Goal: Information Seeking & Learning: Learn about a topic

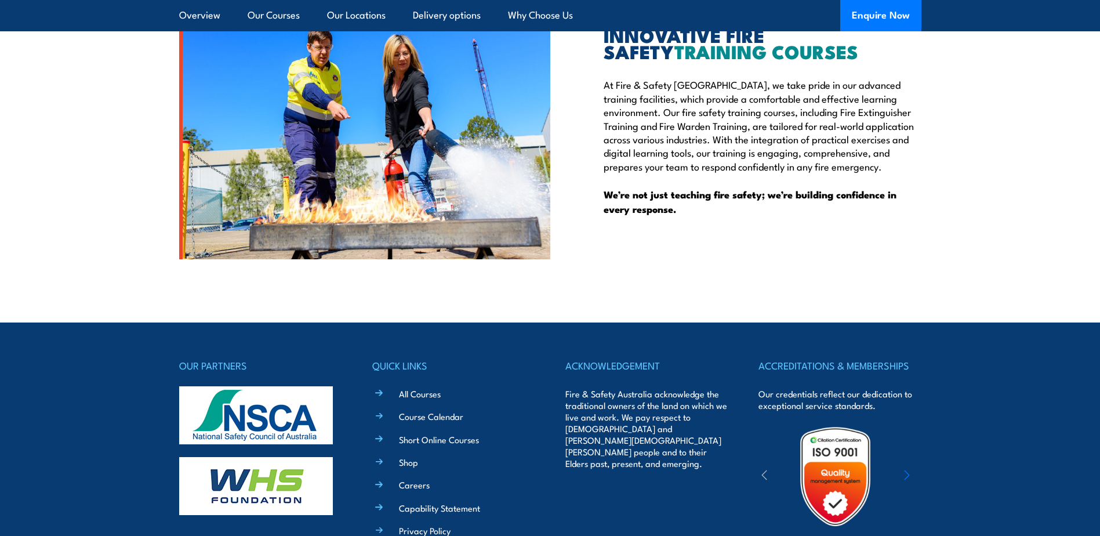
scroll to position [3111, 0]
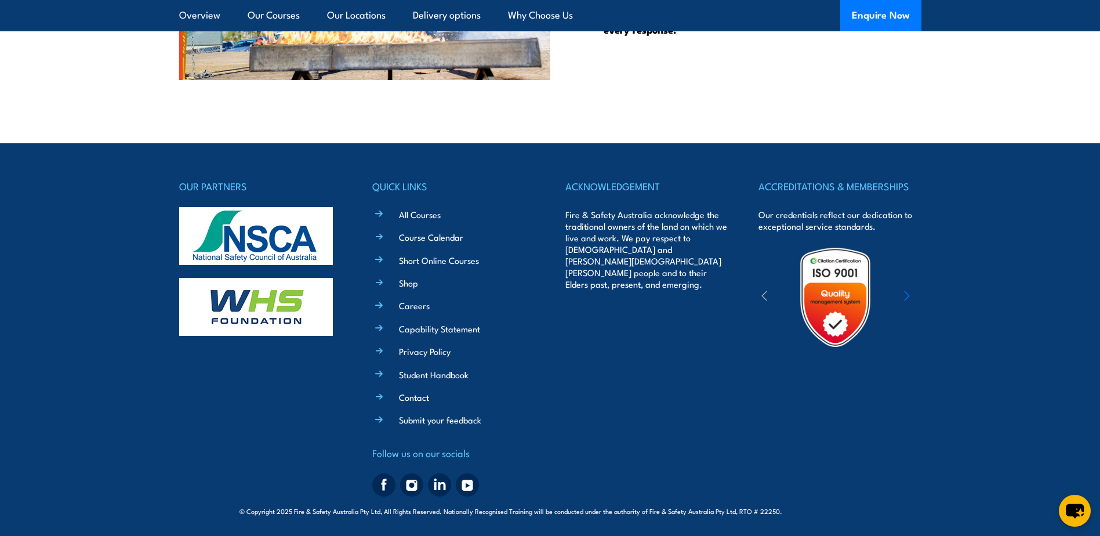
click at [606, 372] on div "ACKNOWLEDGEMENT Fire & Safety Australia acknowledge the traditional owners of t…" at bounding box center [646, 339] width 162 height 323
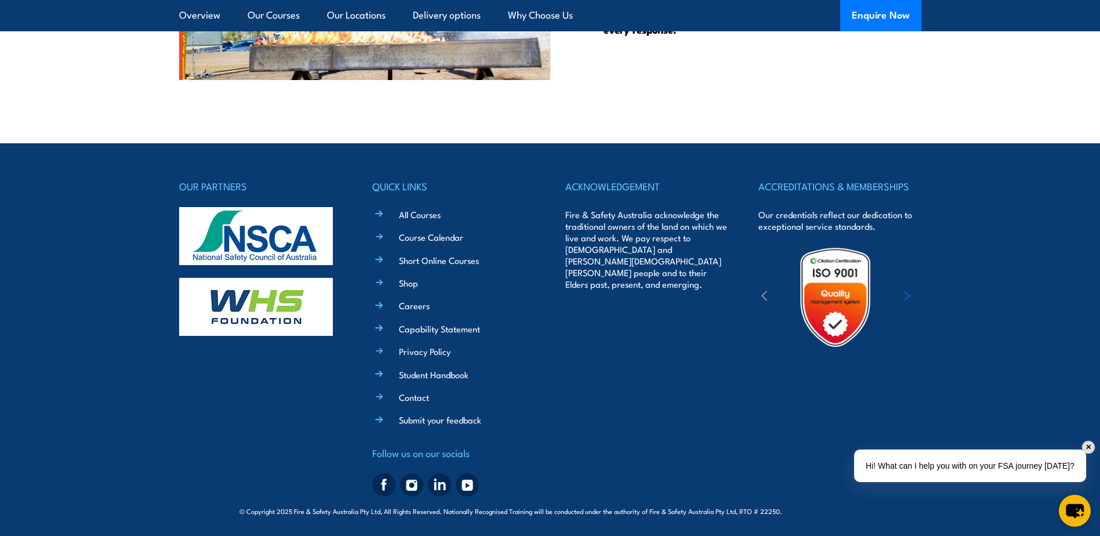
click at [628, 440] on div "ACKNOWLEDGEMENT Fire & Safety Australia acknowledge the traditional owners of t…" at bounding box center [646, 339] width 162 height 323
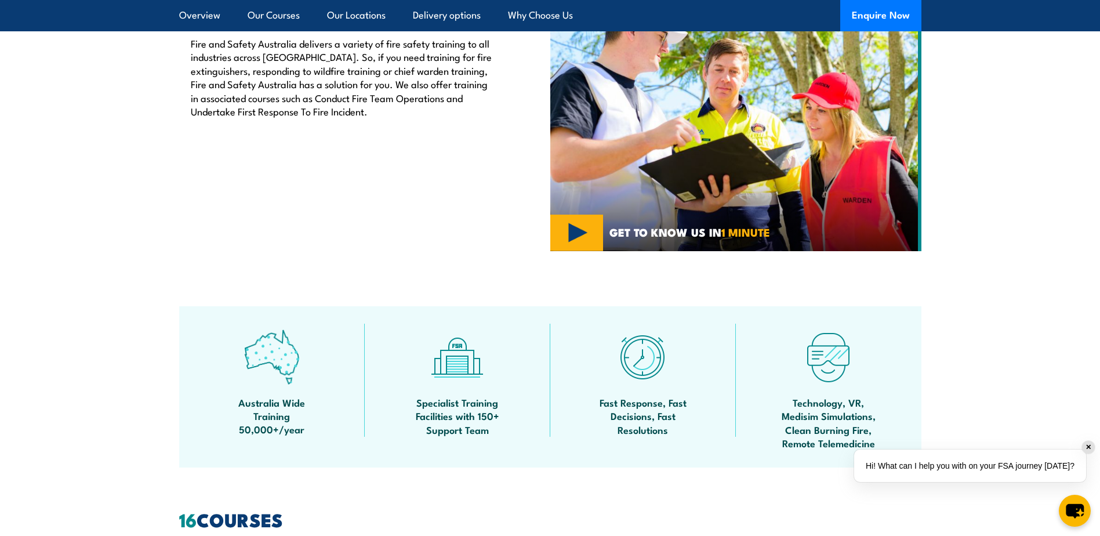
scroll to position [0, 0]
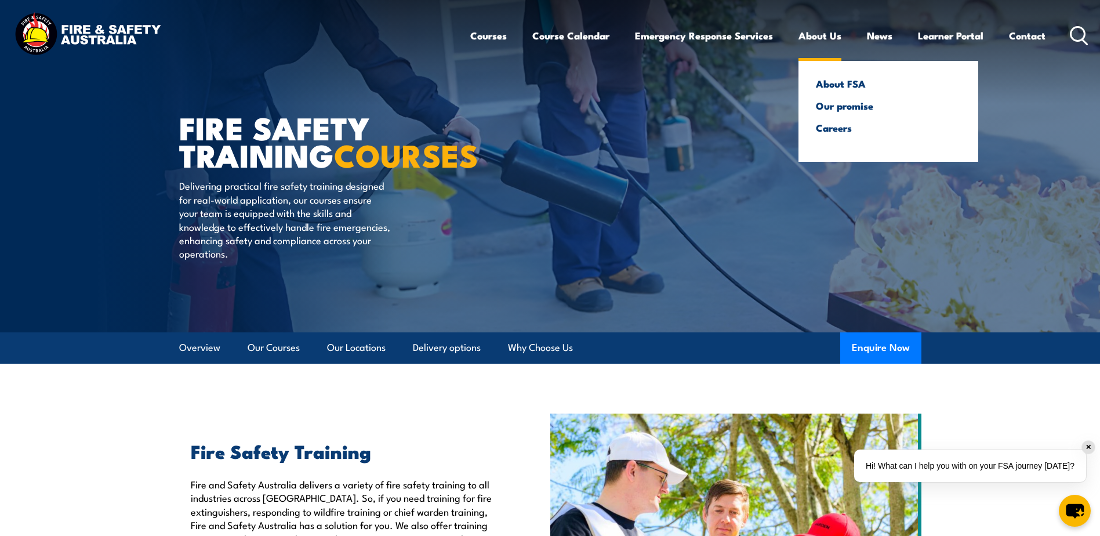
click at [830, 42] on link "About Us" at bounding box center [819, 35] width 43 height 31
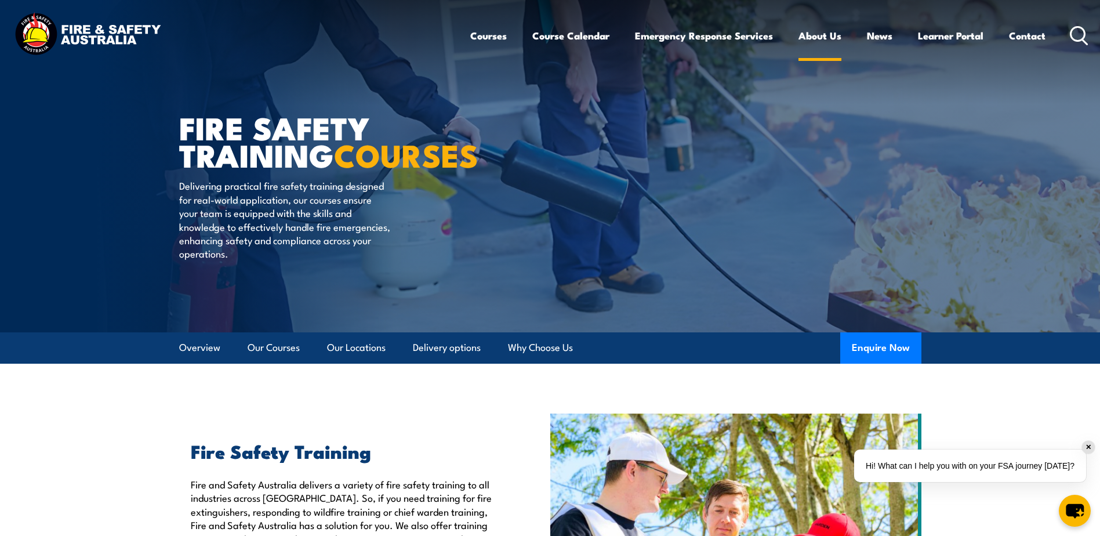
click at [820, 40] on link "About Us" at bounding box center [819, 35] width 43 height 31
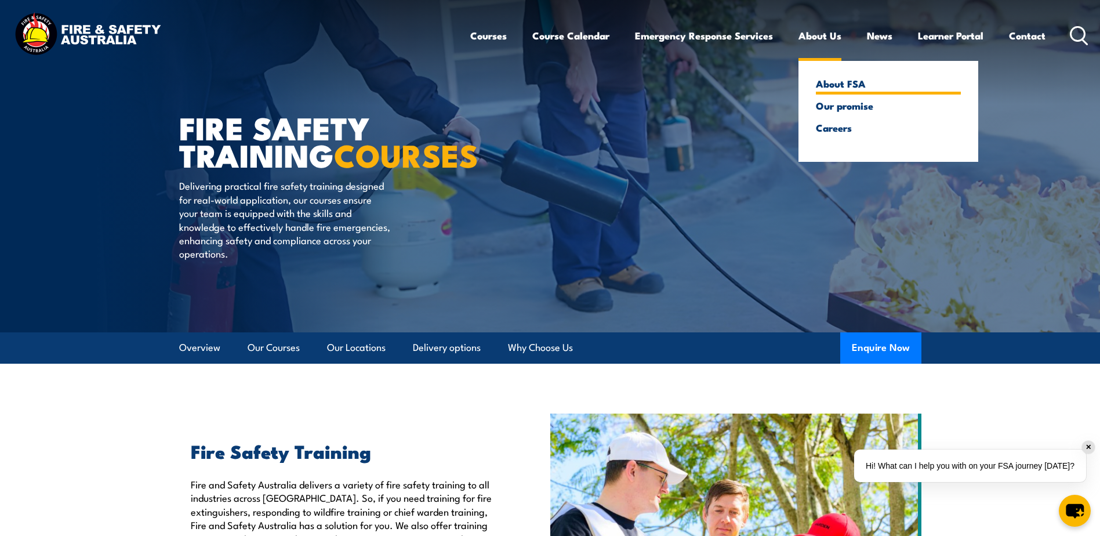
click at [831, 79] on link "About FSA" at bounding box center [888, 83] width 145 height 10
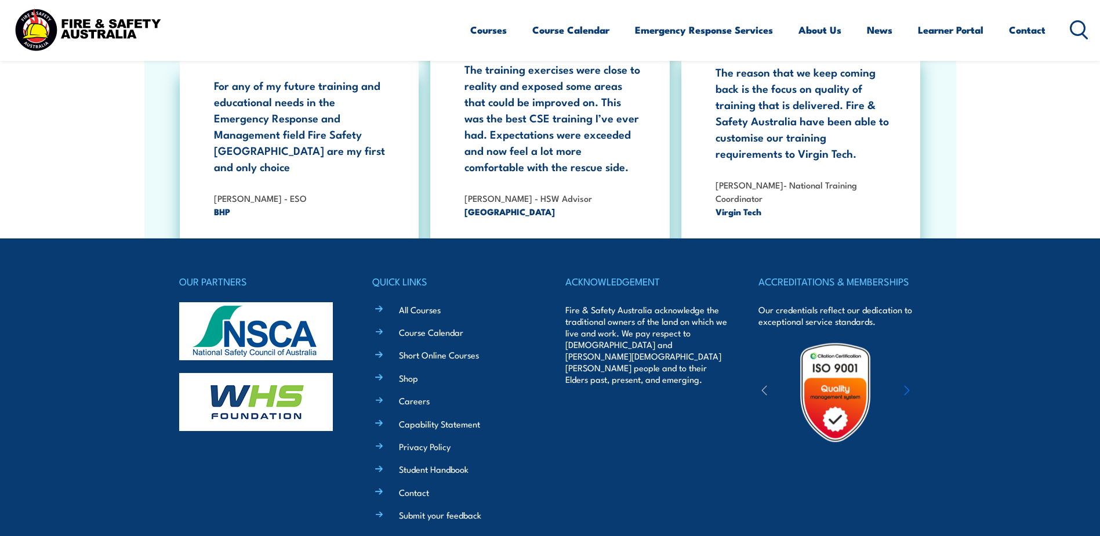
scroll to position [3778, 0]
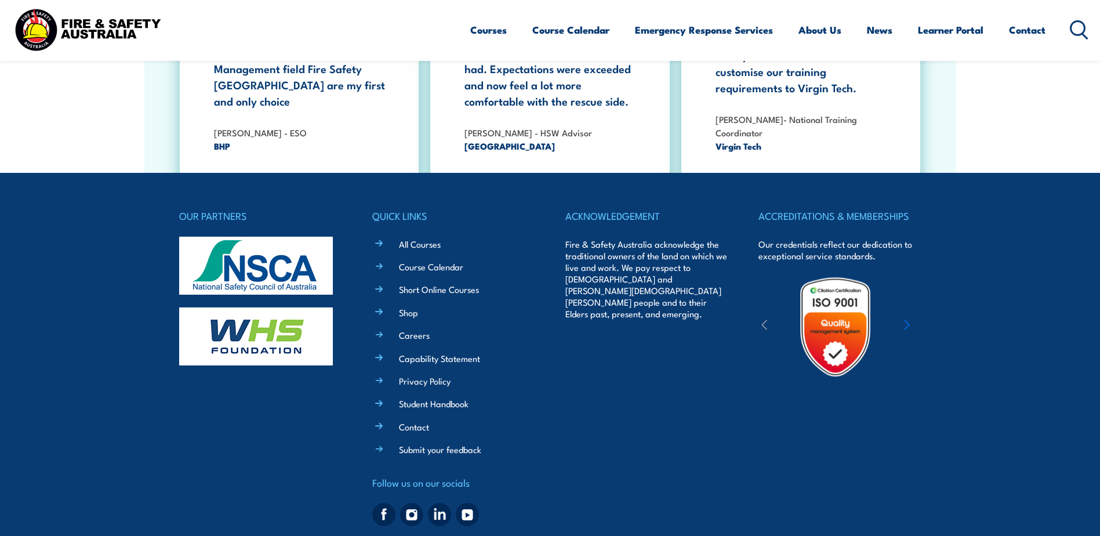
click at [559, 365] on div "OUR PARTNERS QUICK LINKS All Courses Course Calendar Short Online Courses Shop …" at bounding box center [550, 369] width 742 height 323
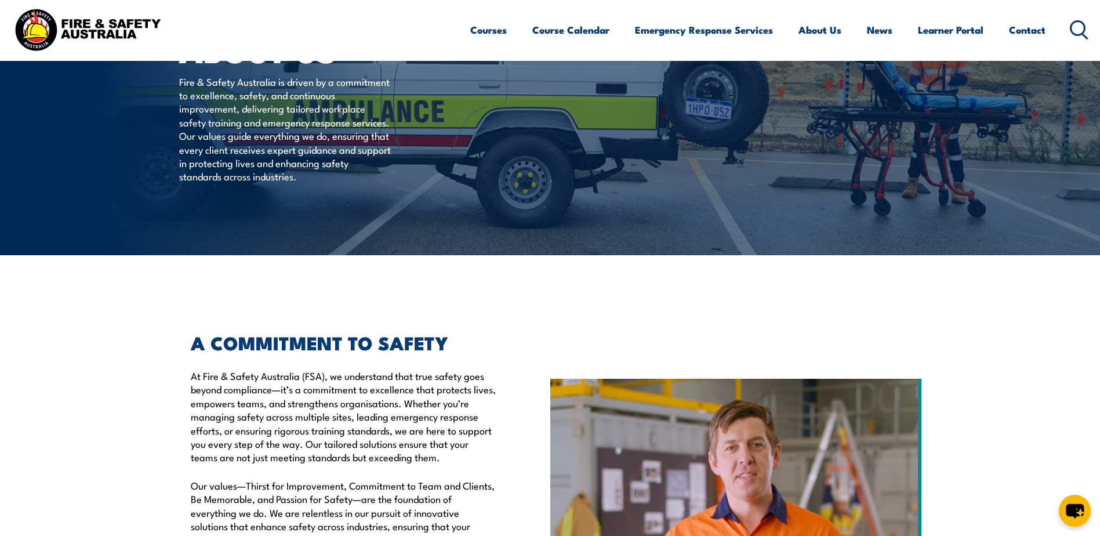
scroll to position [58, 0]
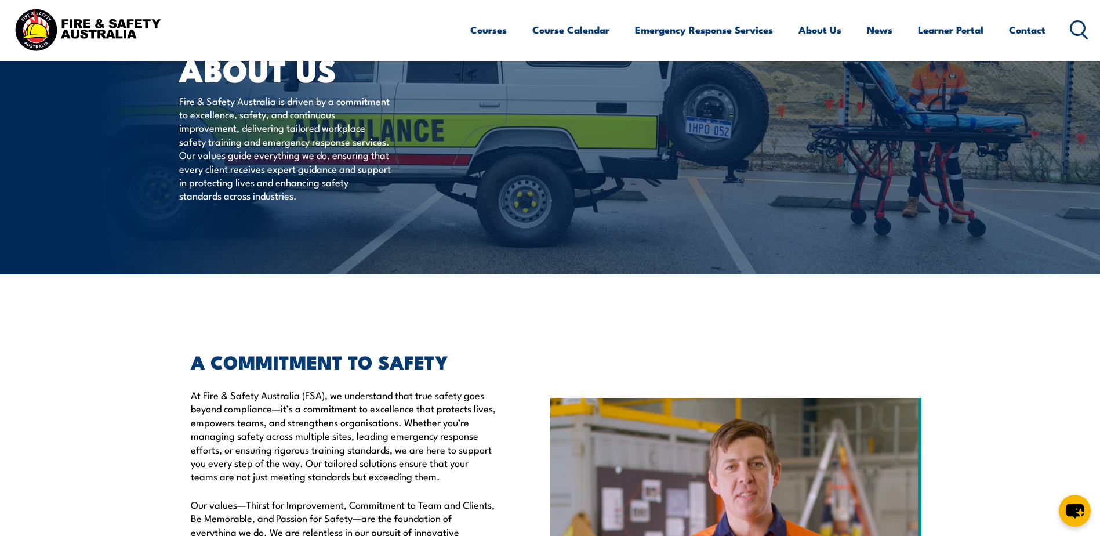
click at [48, 37] on img at bounding box center [88, 30] width 152 height 50
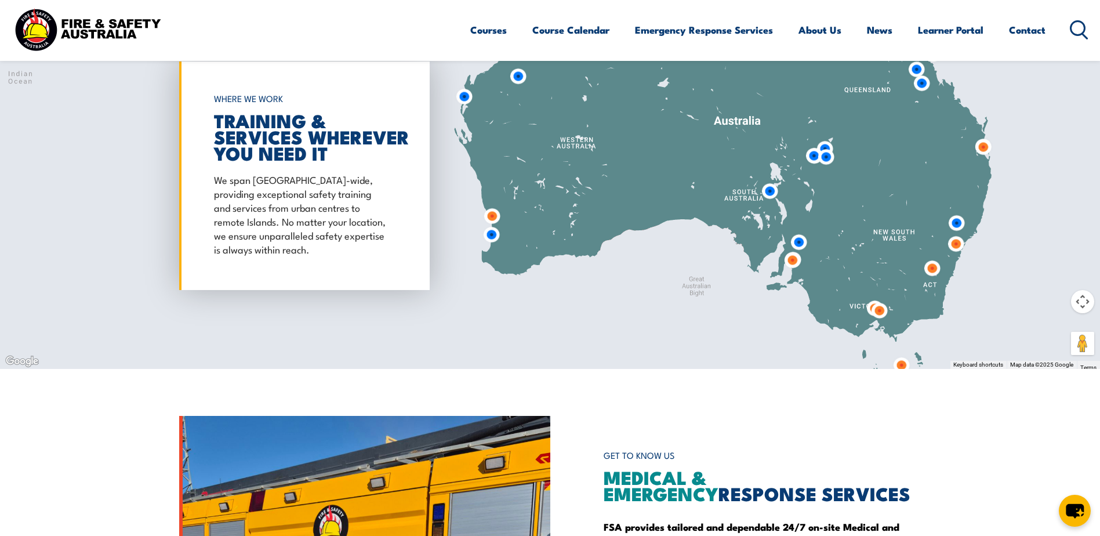
scroll to position [1449, 0]
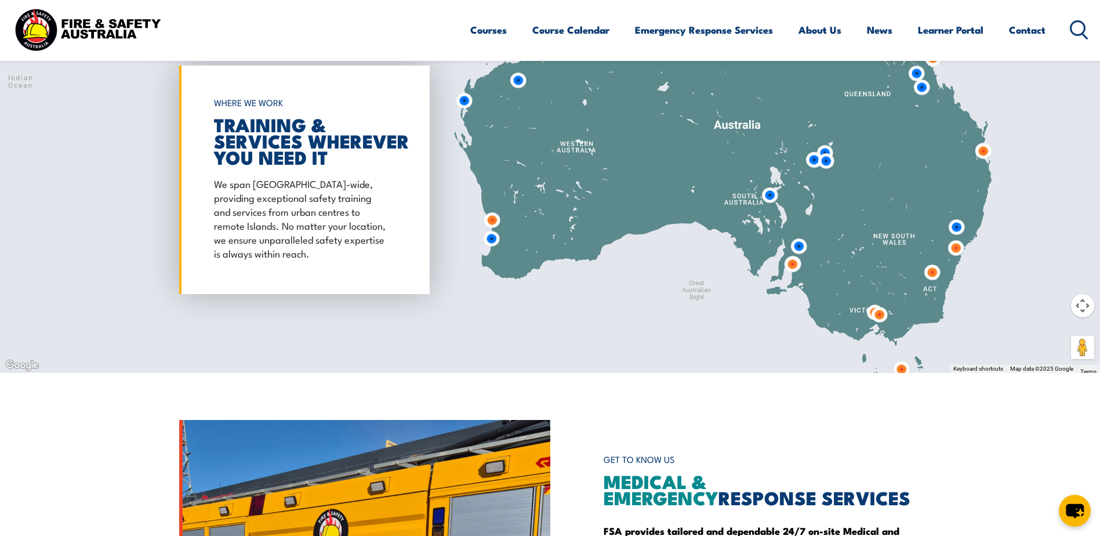
click at [981, 153] on img at bounding box center [983, 151] width 31 height 31
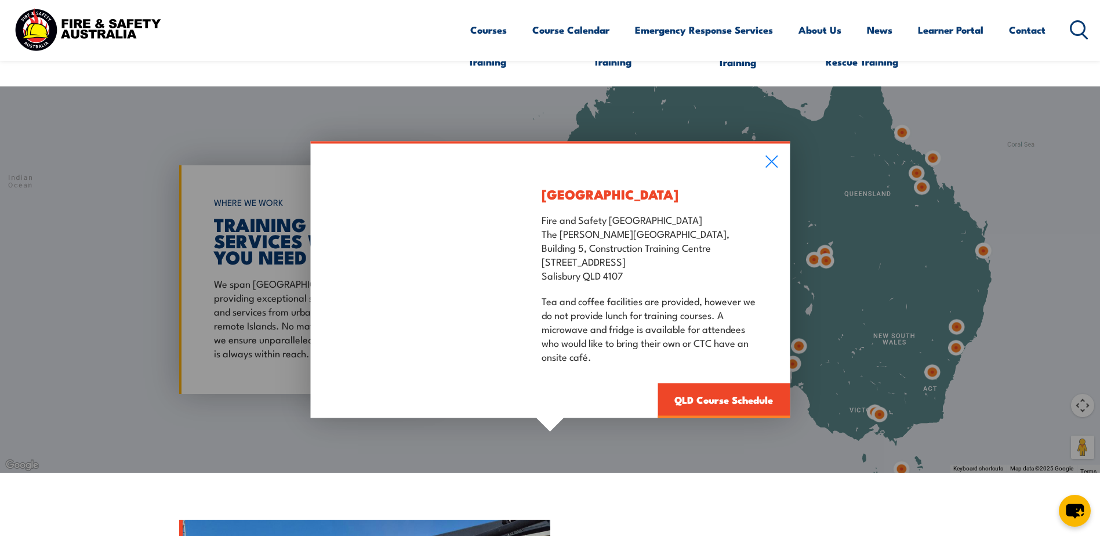
scroll to position [1333, 0]
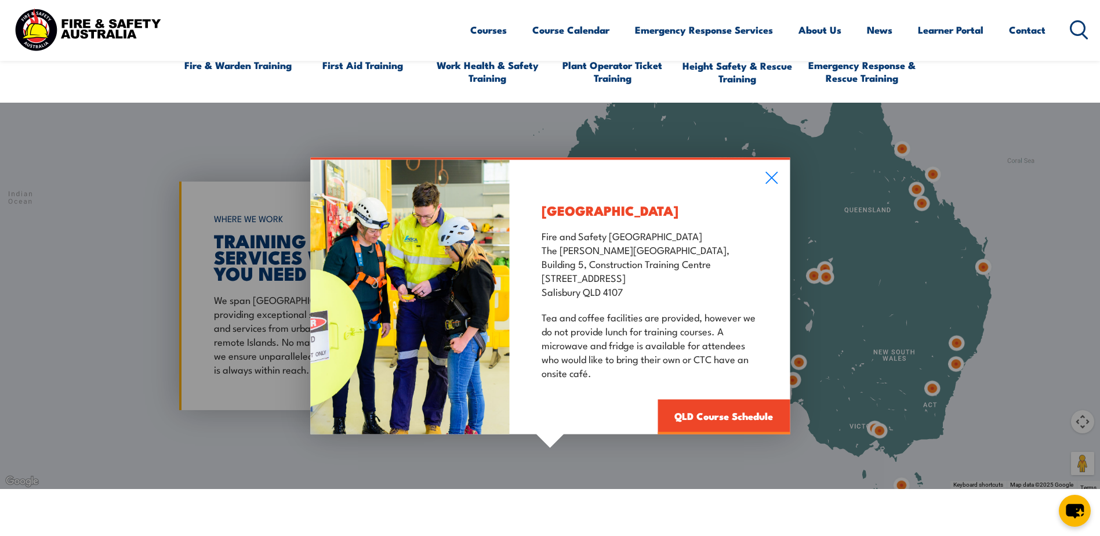
click at [924, 205] on div "Salisbury Fire and Safety Australia The Bob Marshman Building, Building 5, Cons…" at bounding box center [550, 296] width 1100 height 386
click at [769, 183] on icon at bounding box center [771, 177] width 13 height 13
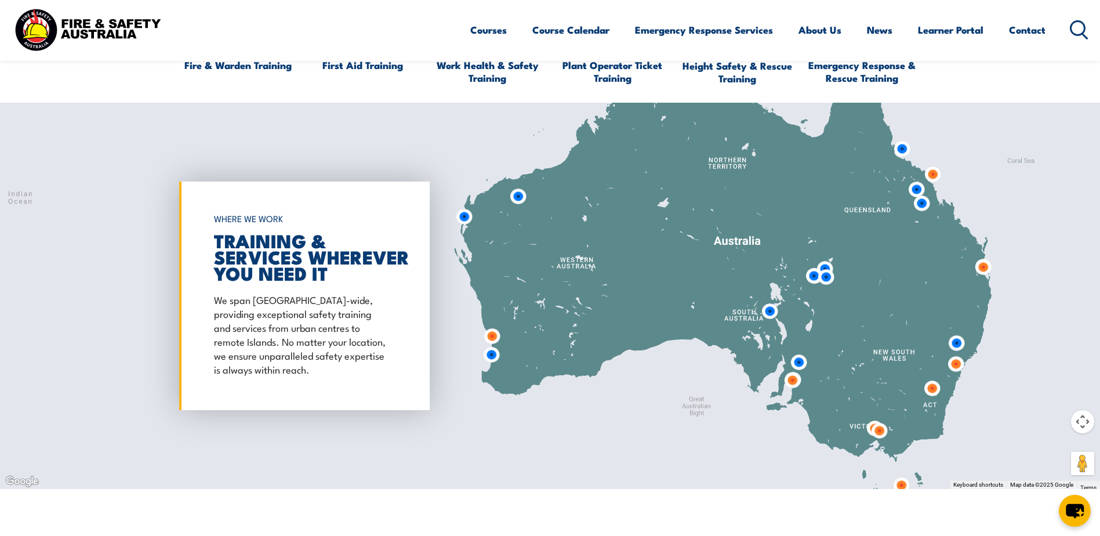
click at [921, 206] on img at bounding box center [921, 203] width 31 height 31
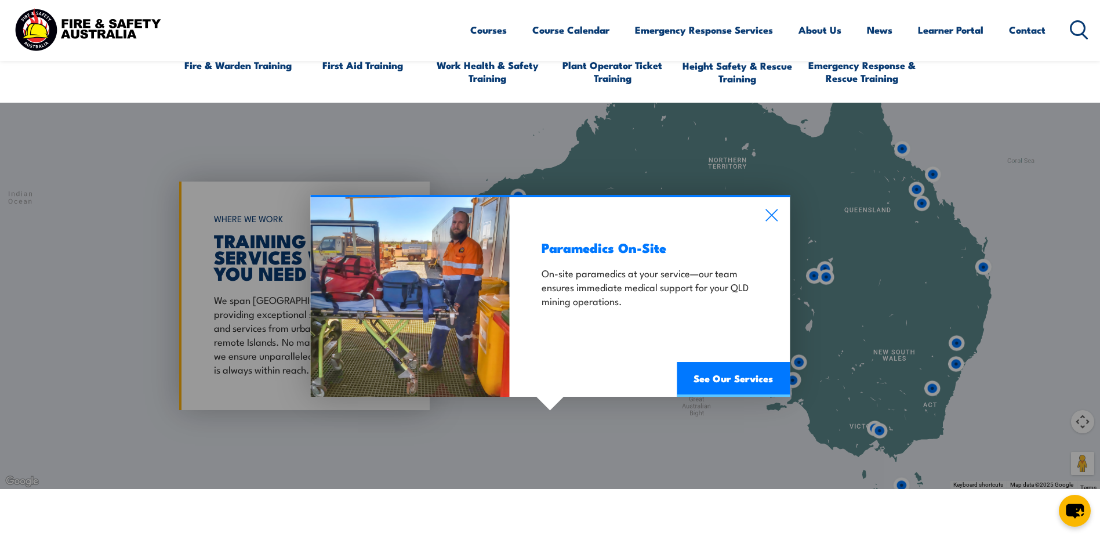
click at [776, 223] on div "Paramedics On-Site On-site paramedics at your service—our team ensures immediat…" at bounding box center [650, 296] width 280 height 199
click at [775, 212] on icon at bounding box center [771, 215] width 12 height 12
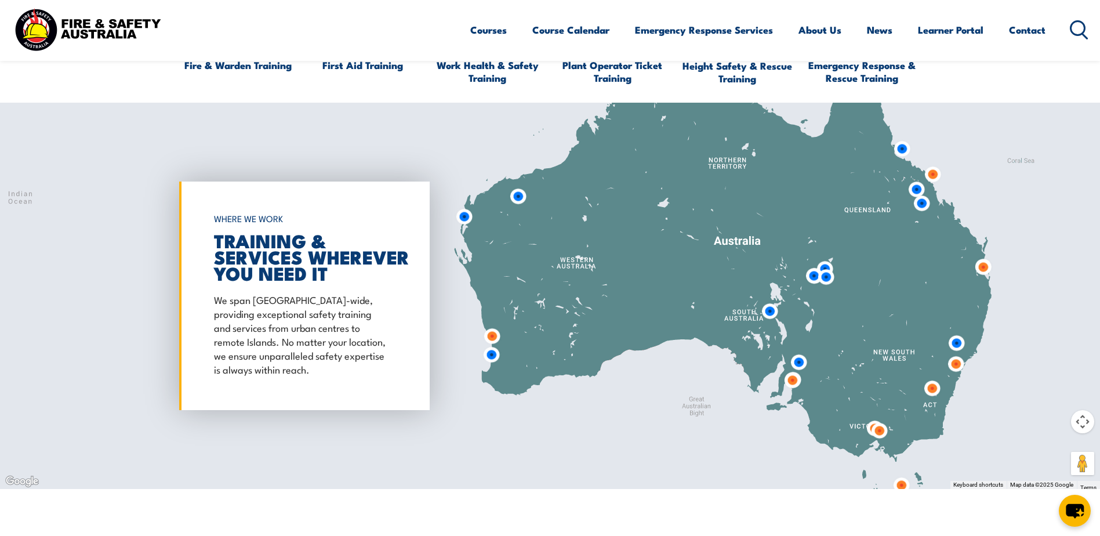
click at [933, 172] on img at bounding box center [932, 174] width 31 height 31
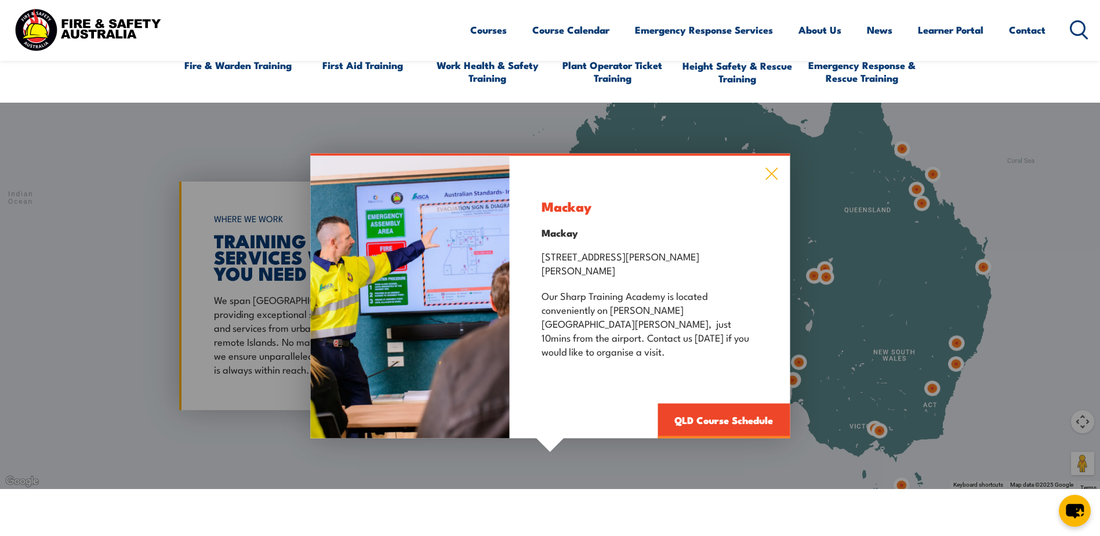
click at [774, 180] on icon at bounding box center [771, 173] width 13 height 13
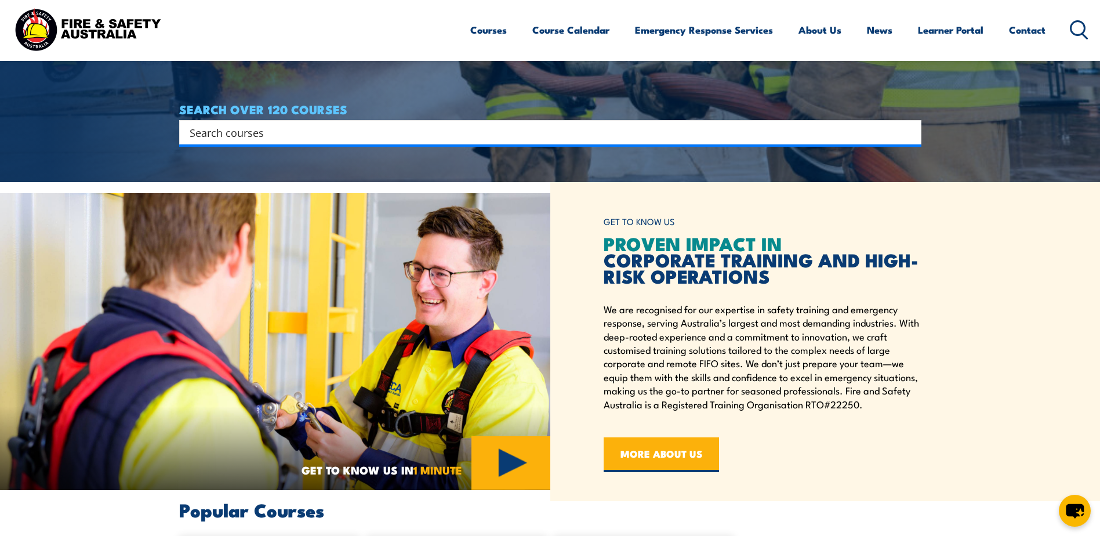
scroll to position [174, 0]
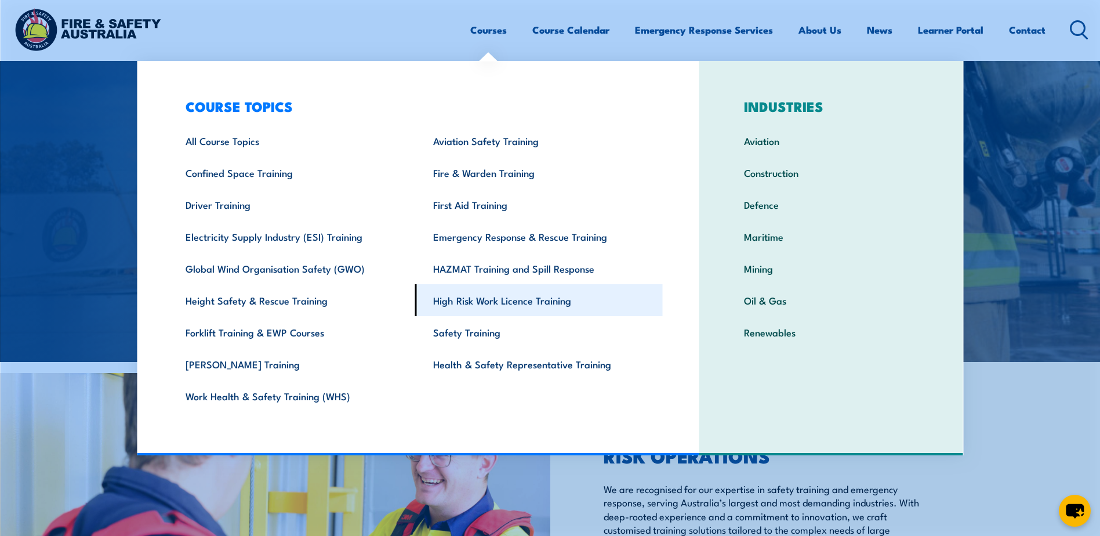
click at [521, 306] on link "High Risk Work Licence Training" at bounding box center [539, 300] width 248 height 32
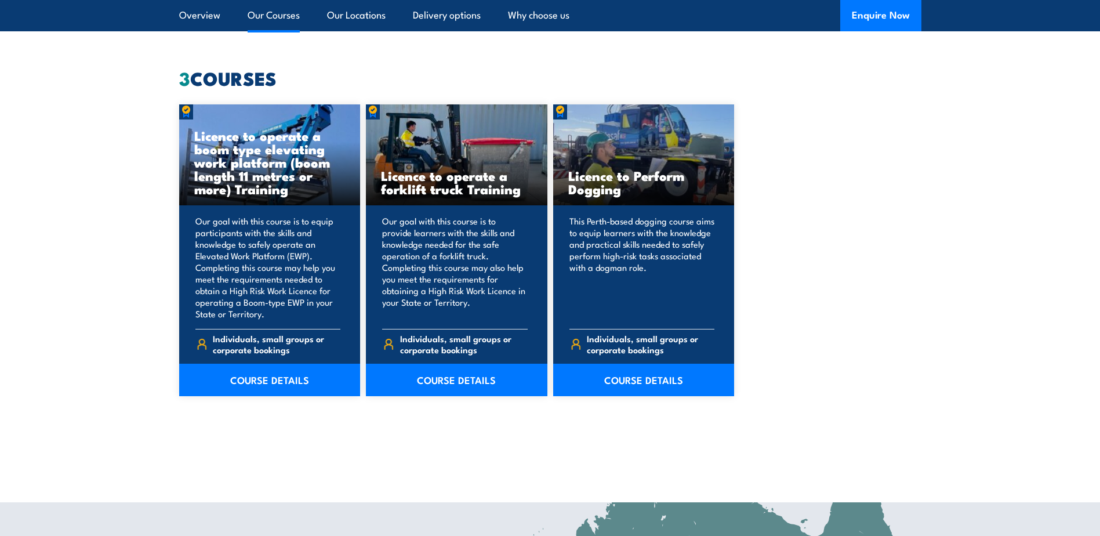
scroll to position [928, 0]
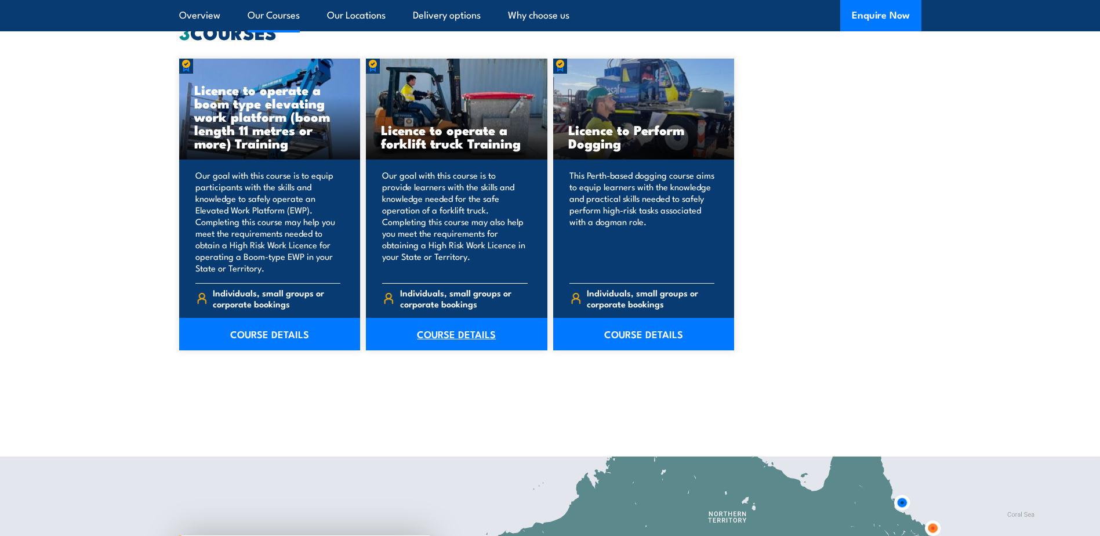
click at [433, 332] on link "COURSE DETAILS" at bounding box center [456, 334] width 181 height 32
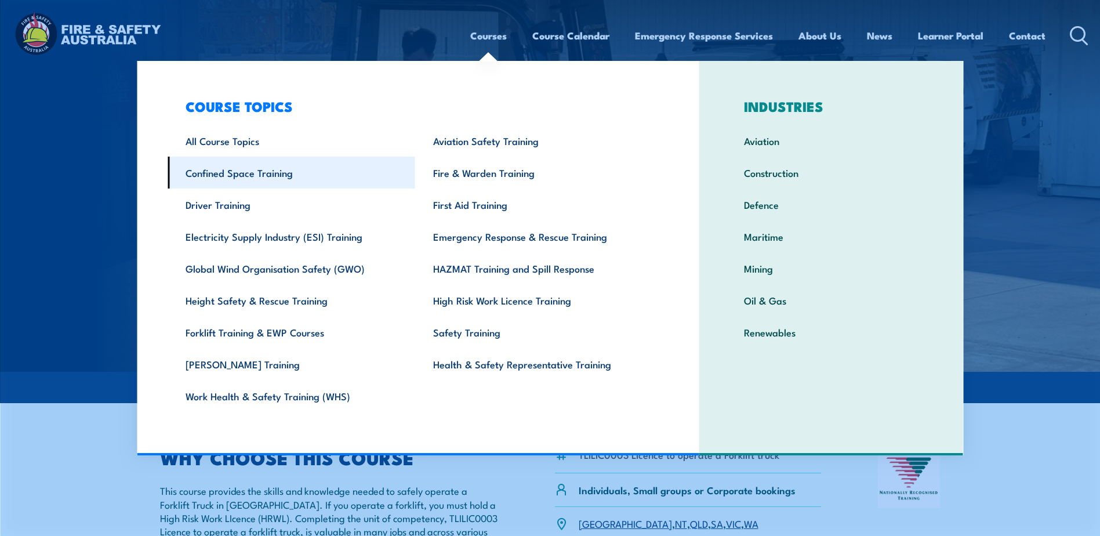
click at [228, 176] on link "Confined Space Training" at bounding box center [292, 173] width 248 height 32
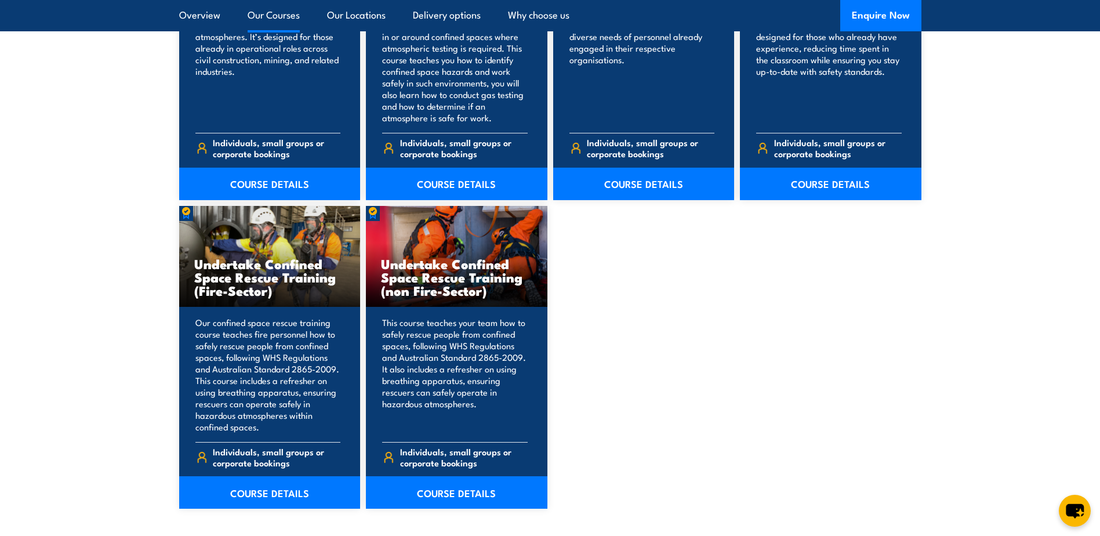
scroll to position [1102, 0]
